Goal: Transaction & Acquisition: Purchase product/service

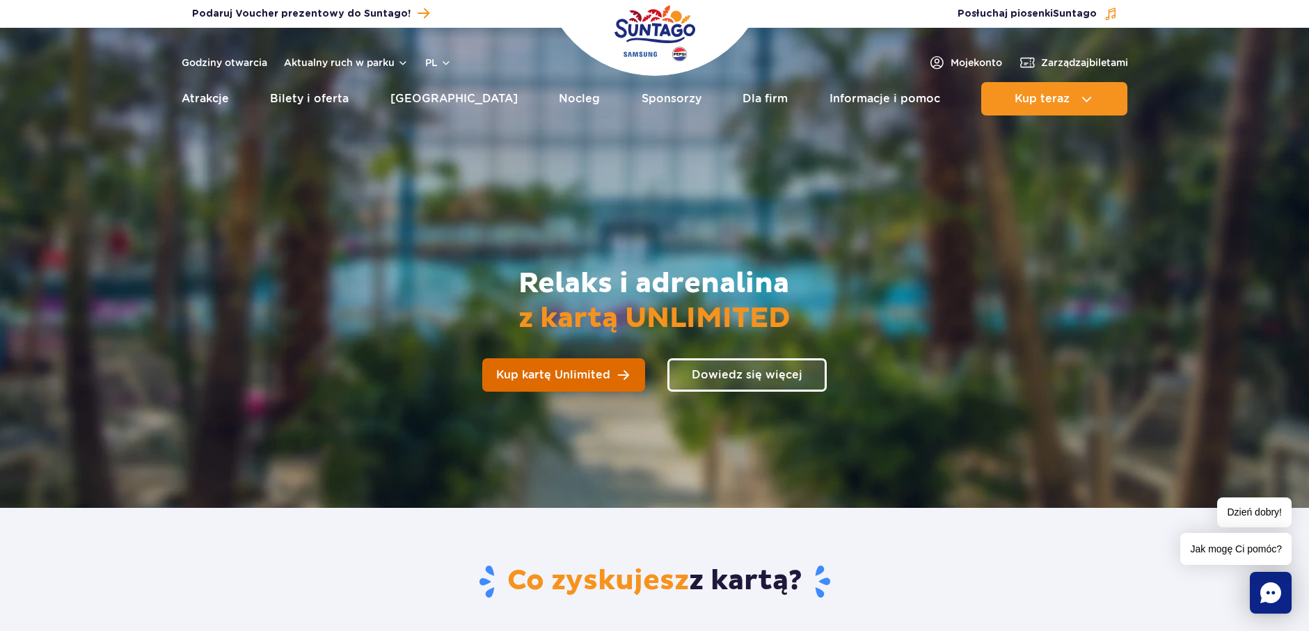
click at [537, 370] on span "Kup kartę Unlimited" at bounding box center [553, 375] width 114 height 11
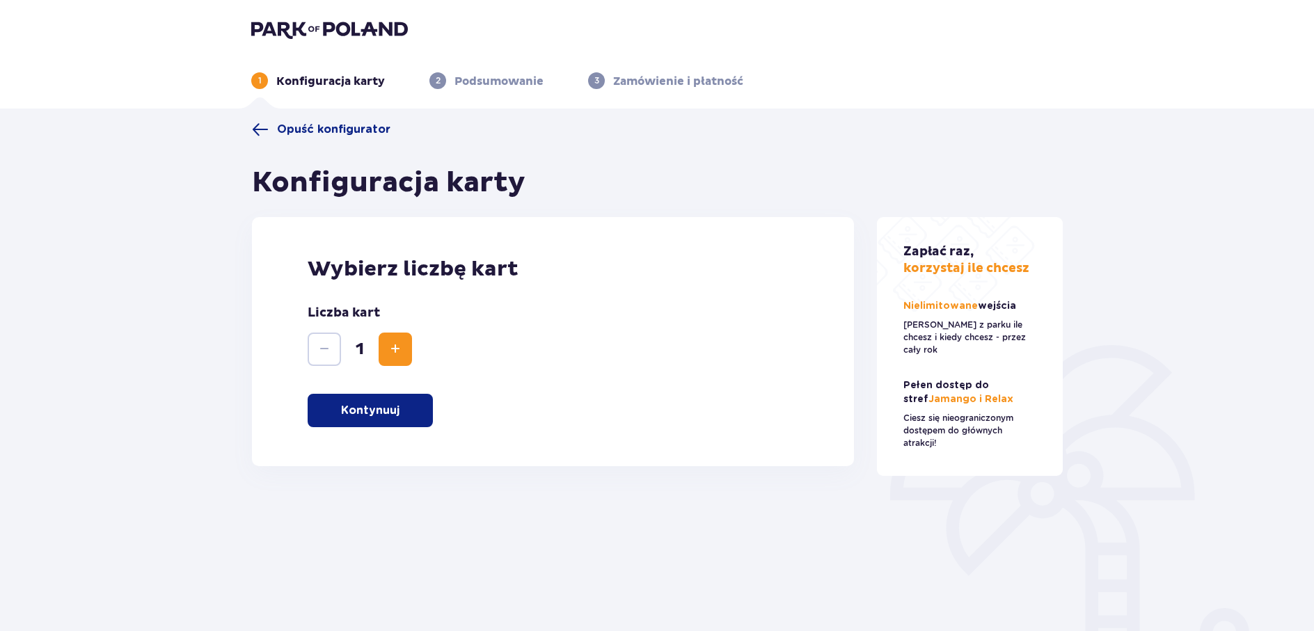
click at [398, 418] on p "Kontynuuj" at bounding box center [370, 410] width 58 height 15
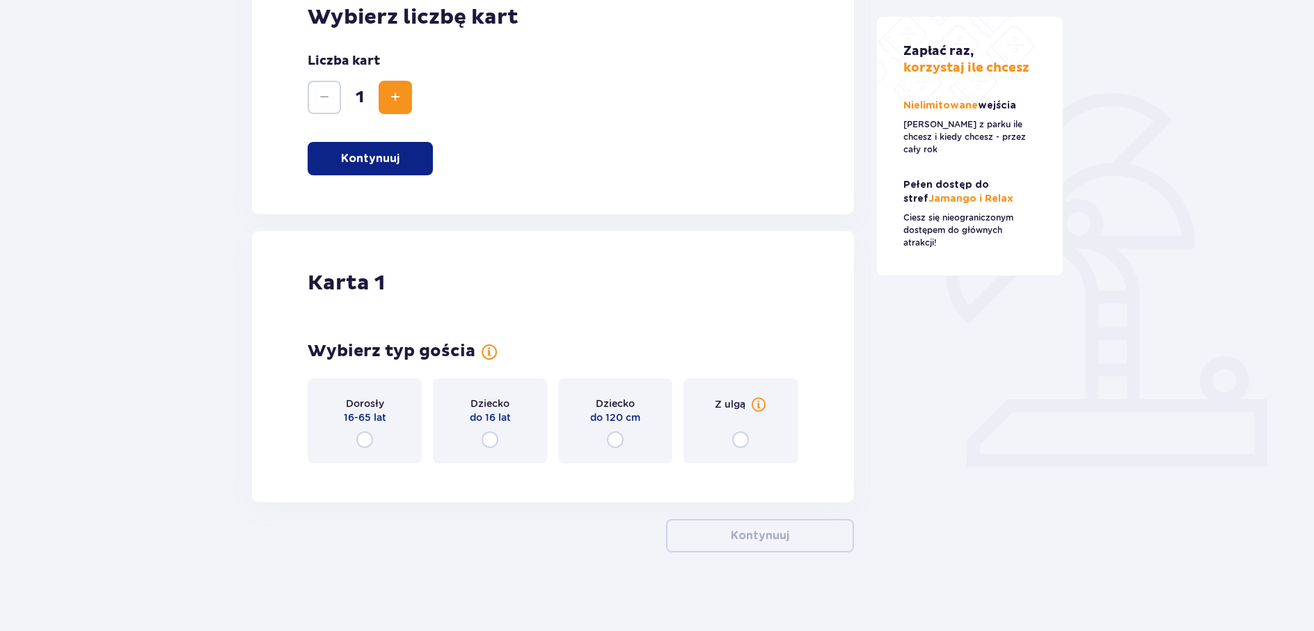
scroll to position [257, 0]
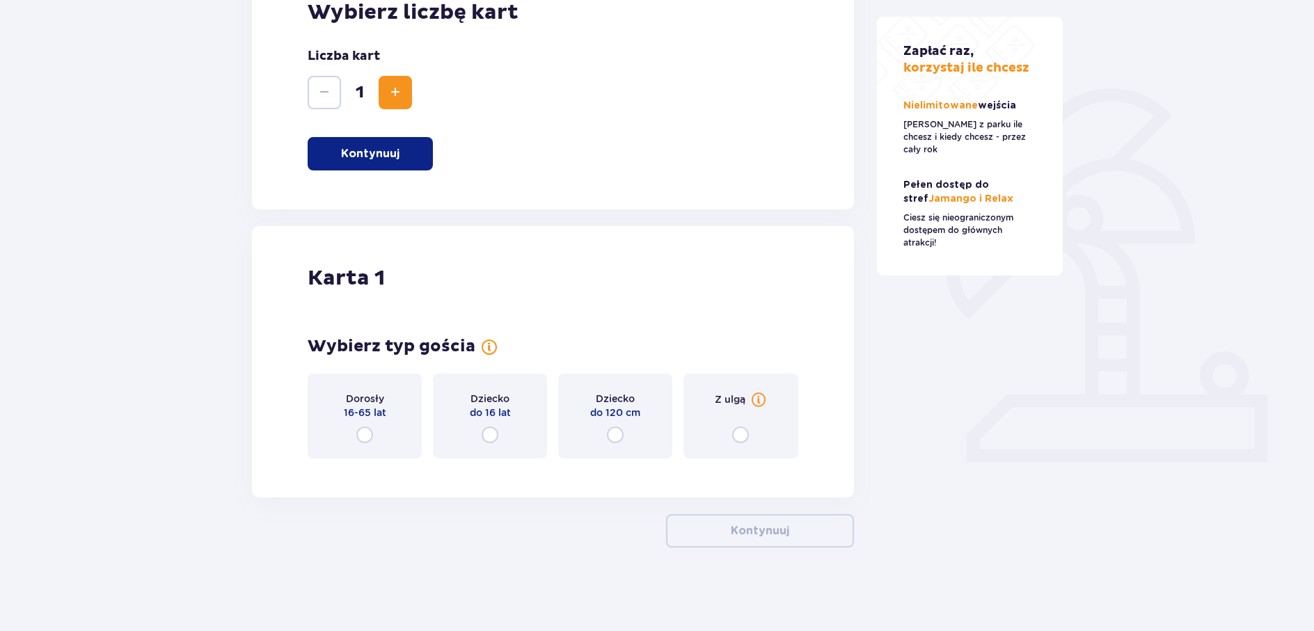
click at [374, 433] on div "Dorosły 16-65 lat" at bounding box center [365, 416] width 114 height 85
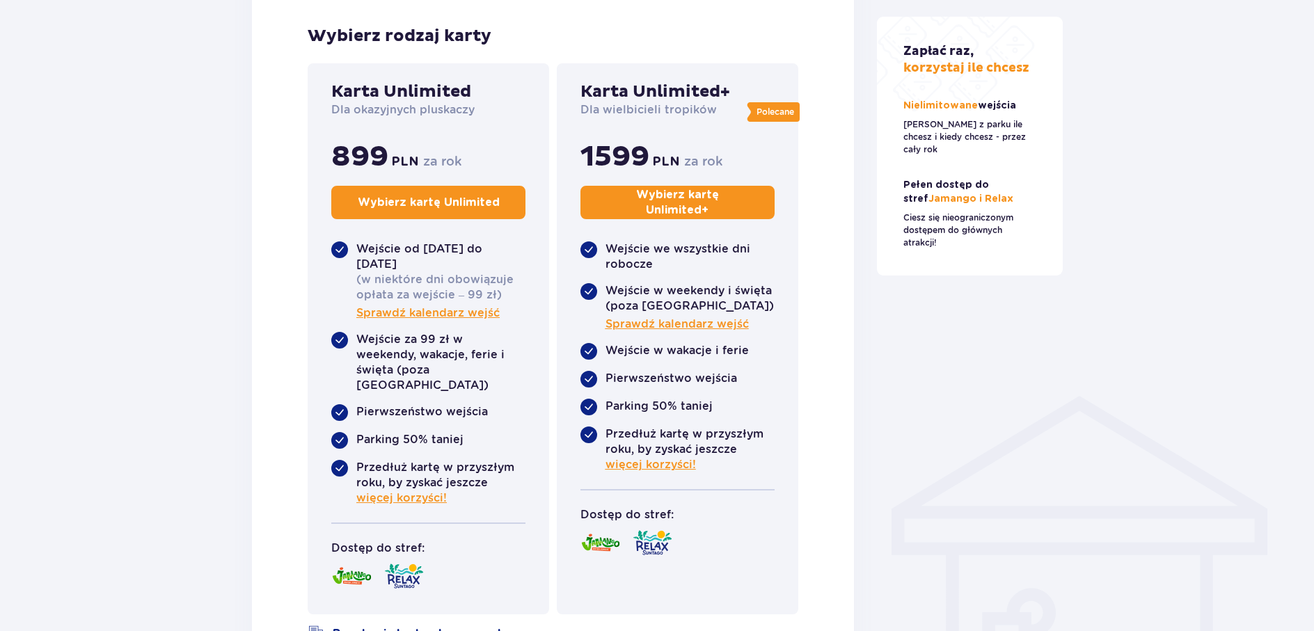
scroll to position [743, 0]
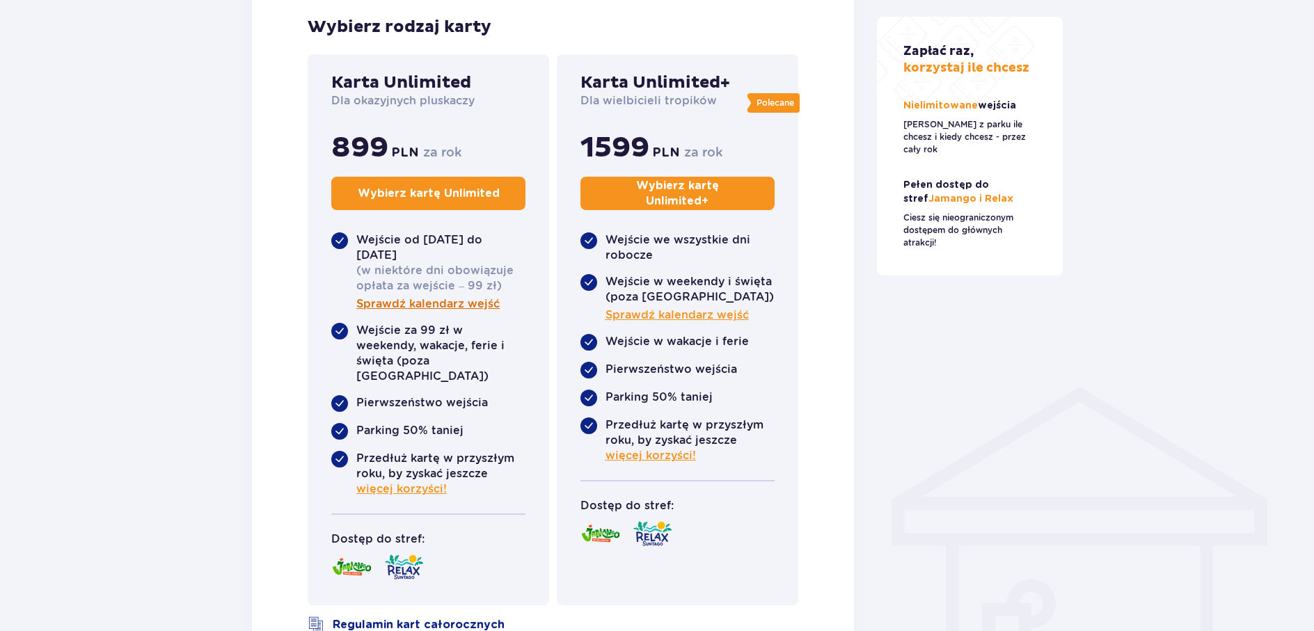
click at [480, 308] on span "Sprawdź kalendarz wejść" at bounding box center [427, 303] width 143 height 15
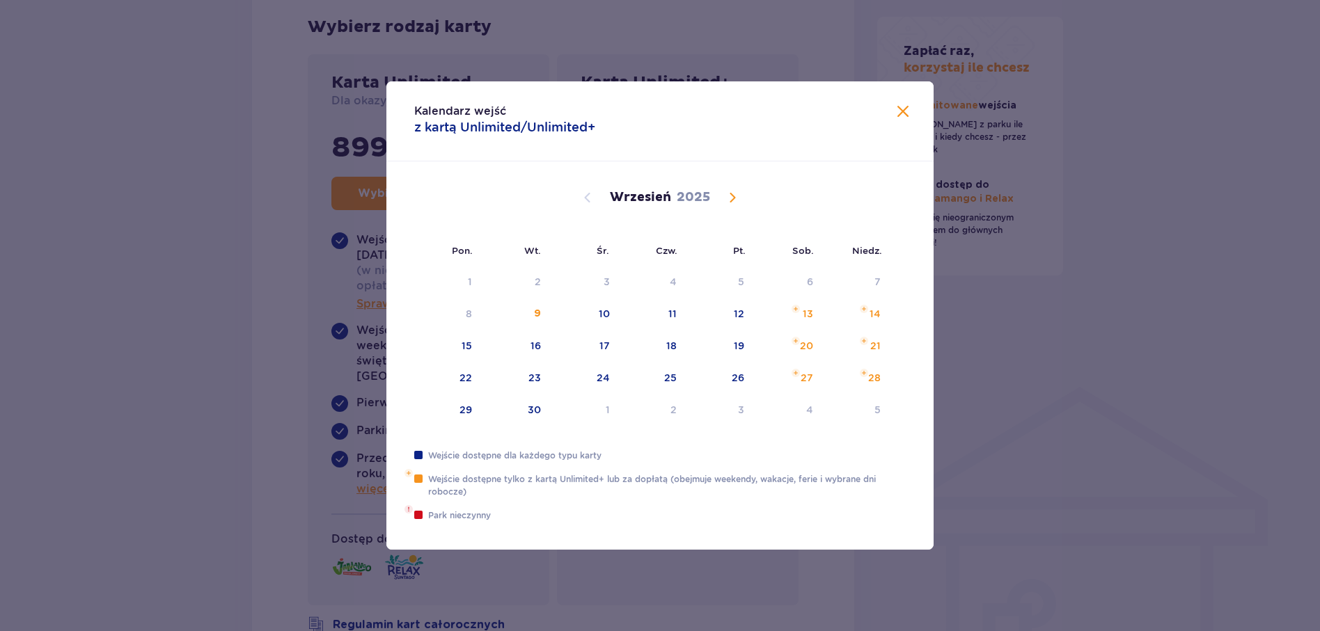
click at [901, 117] on span at bounding box center [902, 112] width 17 height 17
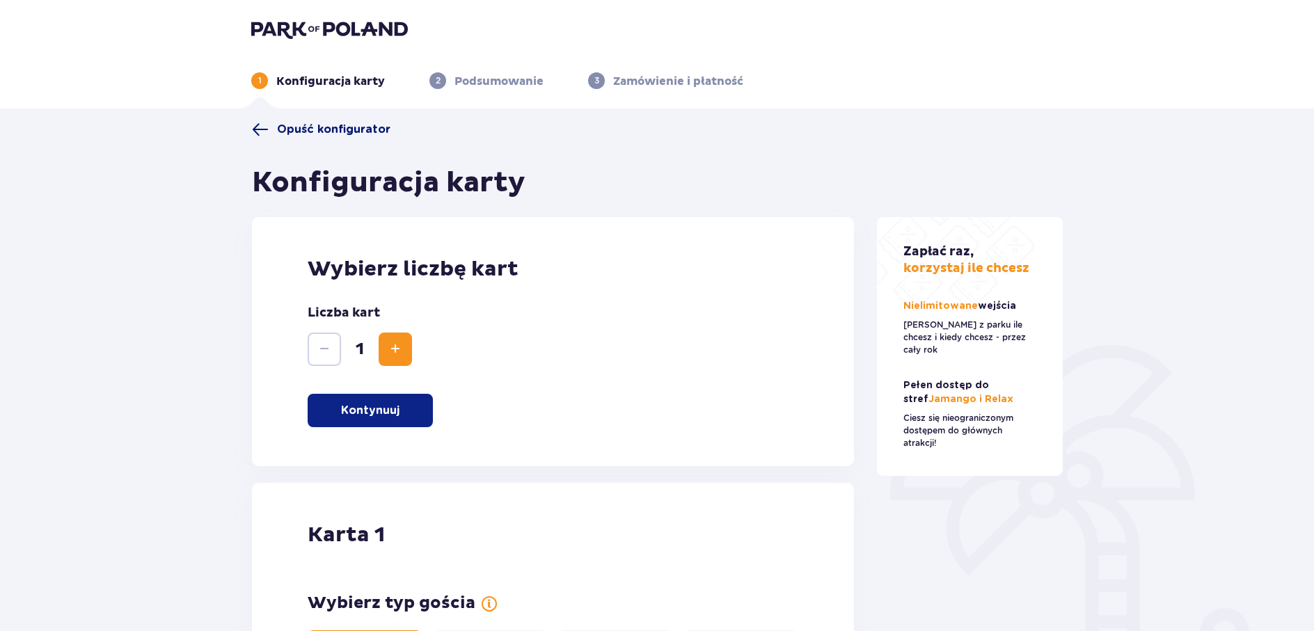
click at [257, 131] on span at bounding box center [260, 129] width 17 height 17
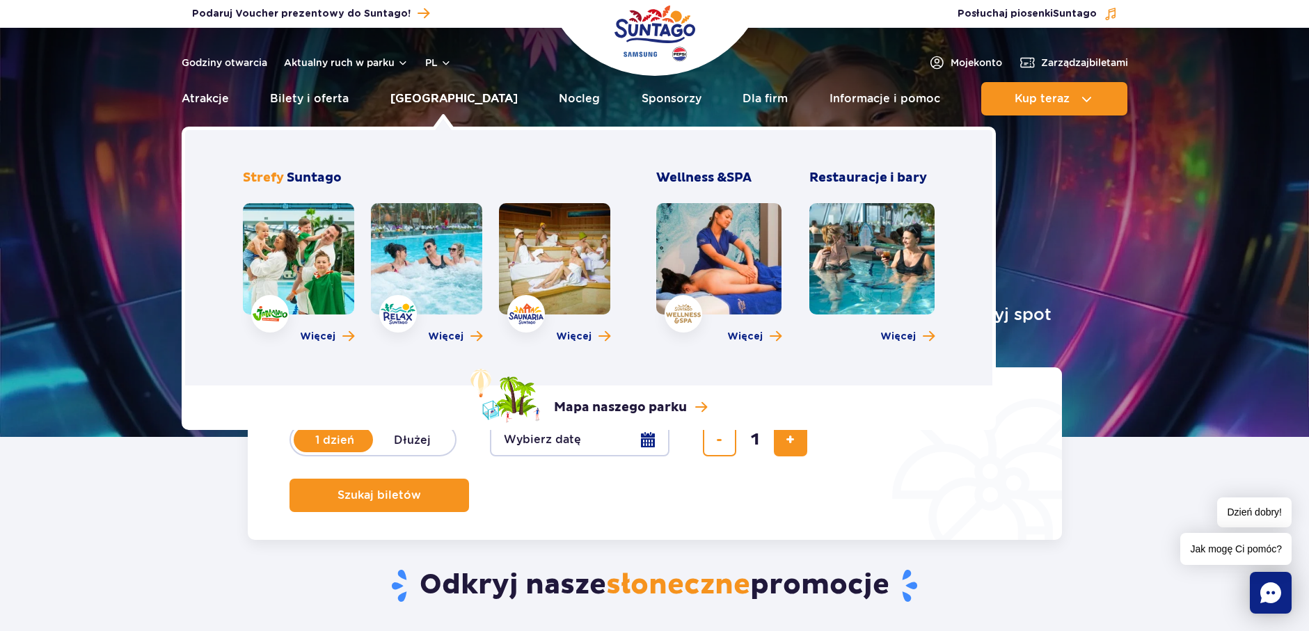
click at [461, 92] on link "Poznaj park" at bounding box center [453, 98] width 127 height 33
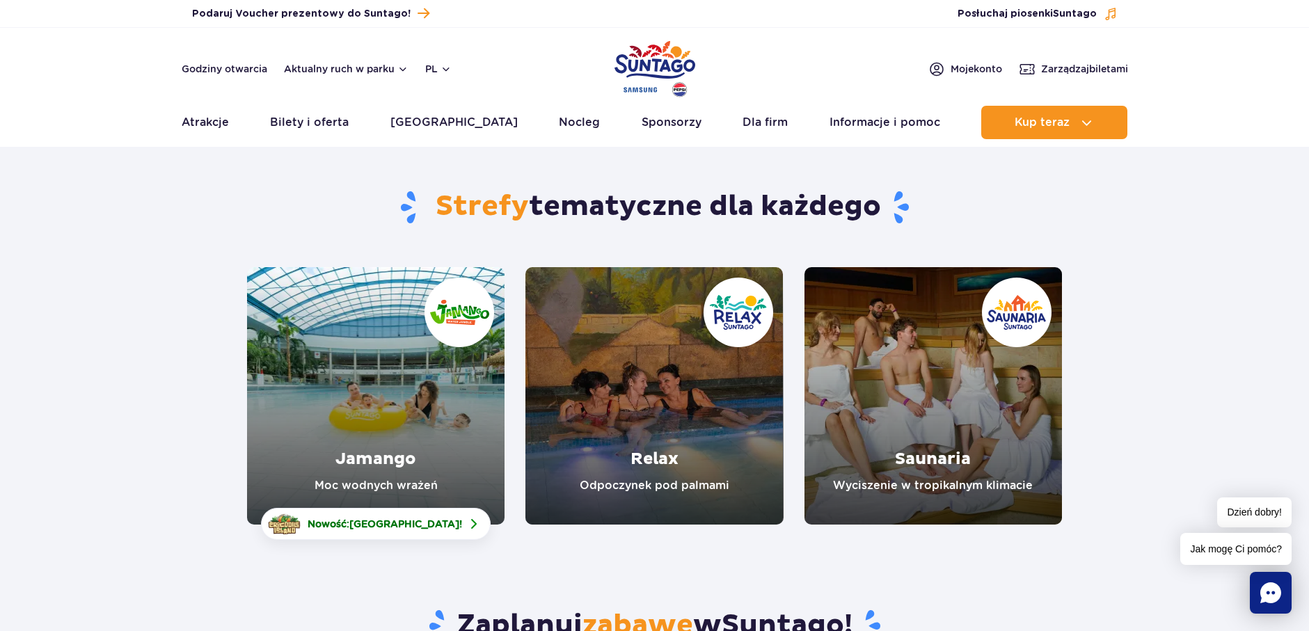
click at [439, 442] on link "Jamango" at bounding box center [376, 396] width 258 height 258
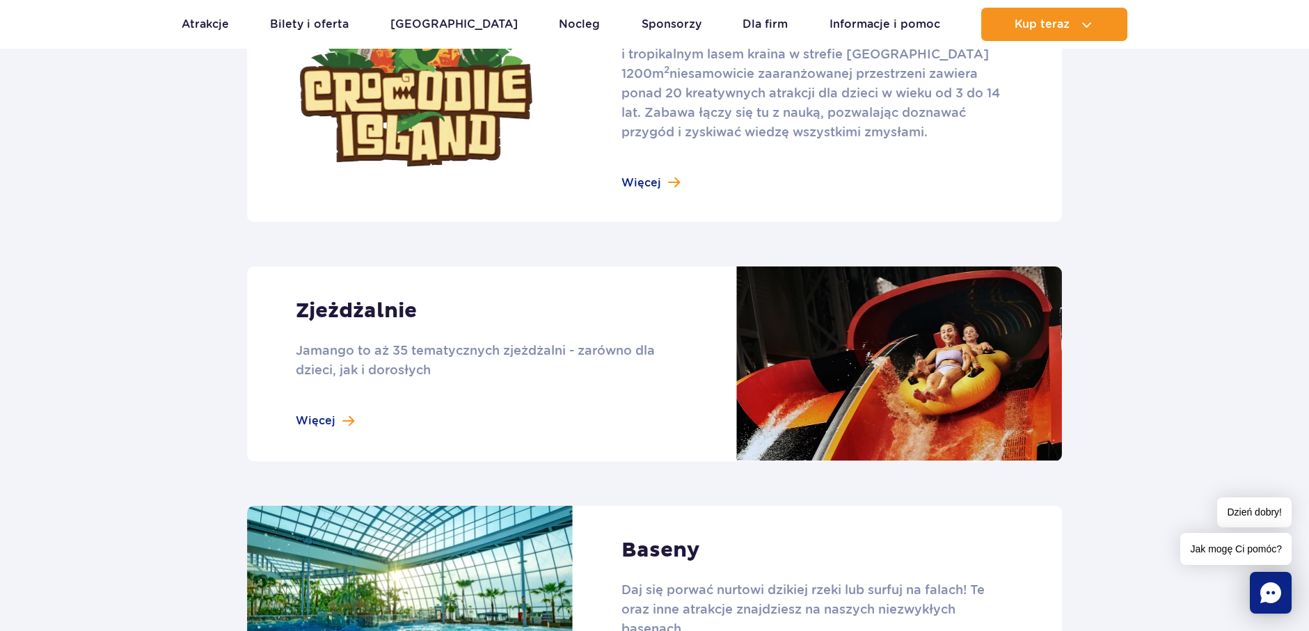
scroll to position [1322, 0]
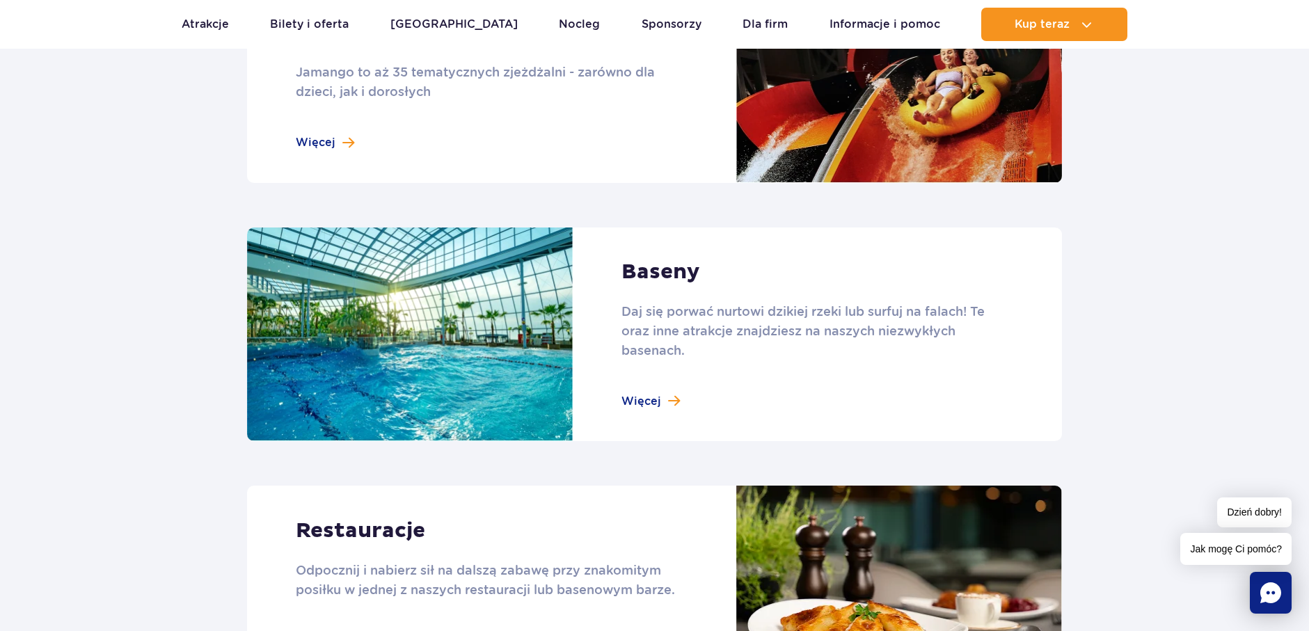
click at [662, 404] on link at bounding box center [654, 335] width 815 height 214
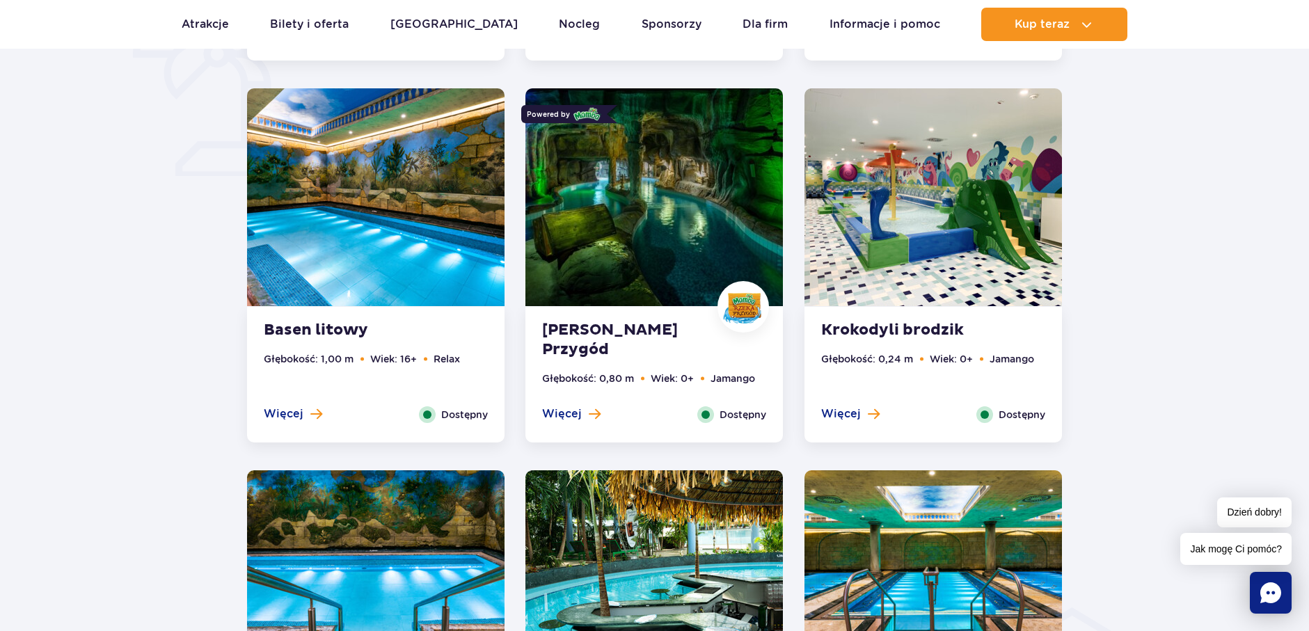
scroll to position [1114, 0]
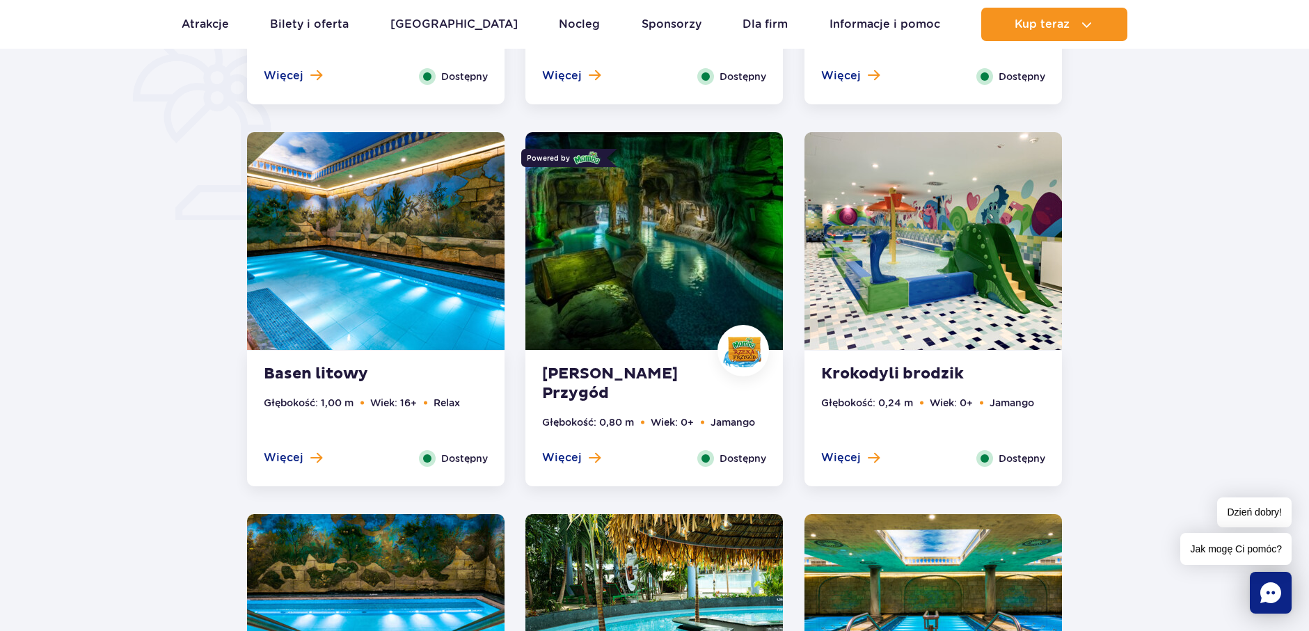
click at [635, 266] on img at bounding box center [654, 241] width 258 height 218
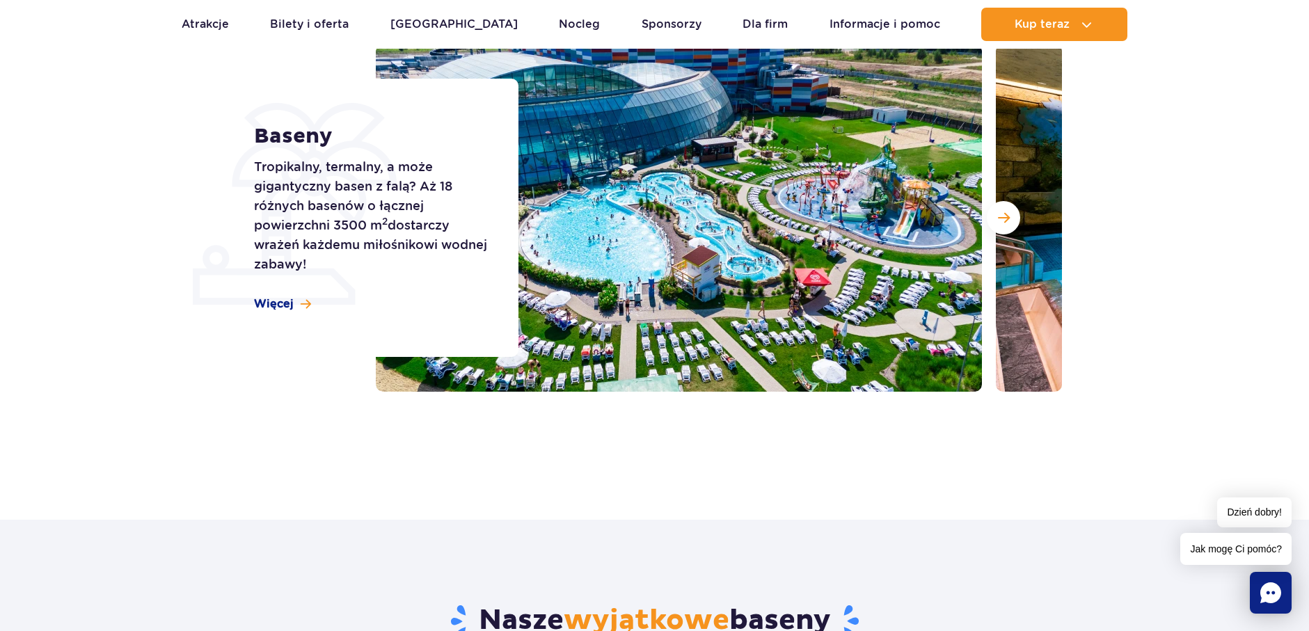
scroll to position [17, 0]
